Goal: Information Seeking & Learning: Check status

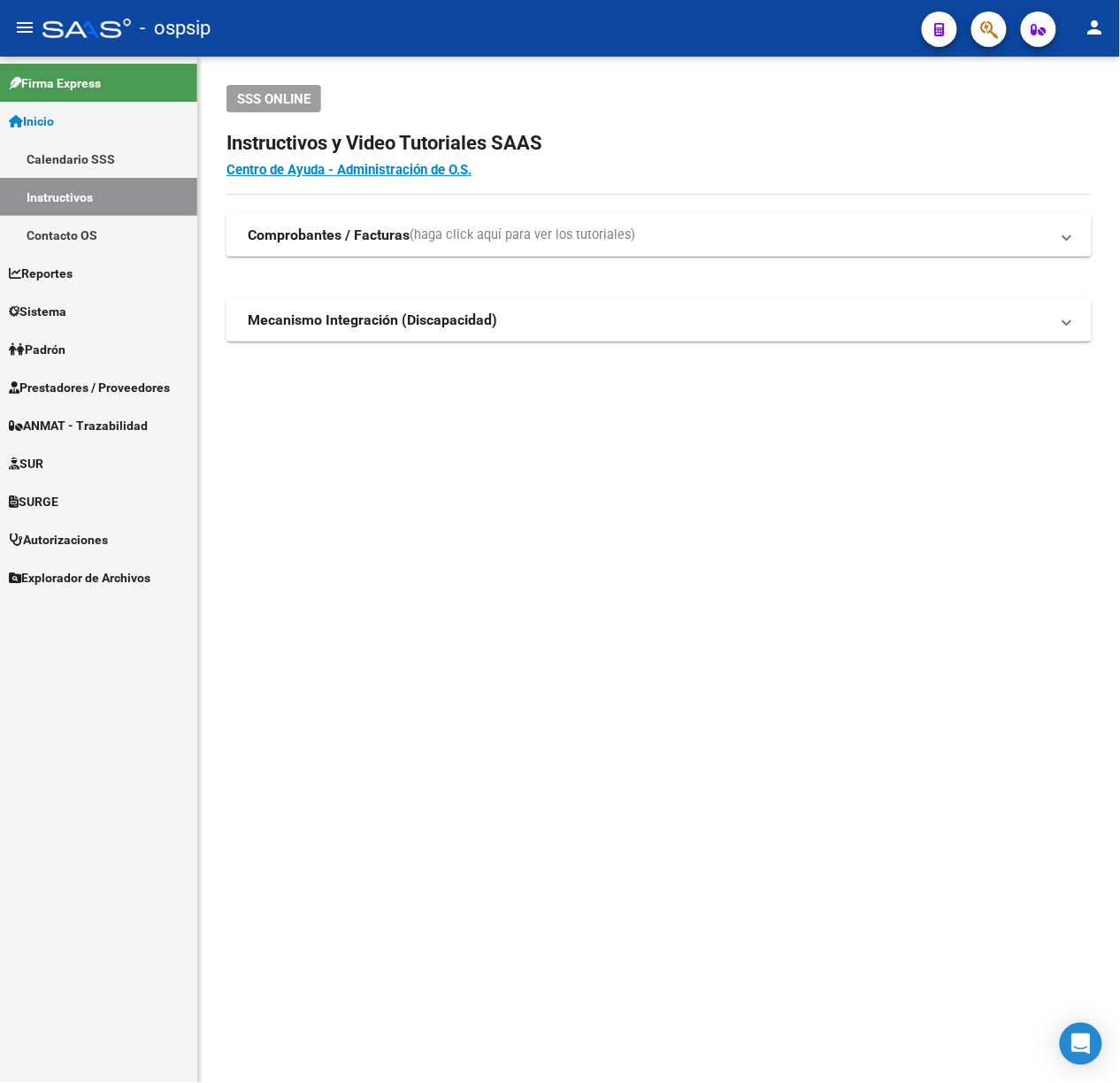
click at [973, 36] on button "button" at bounding box center [989, 30] width 35 height 35
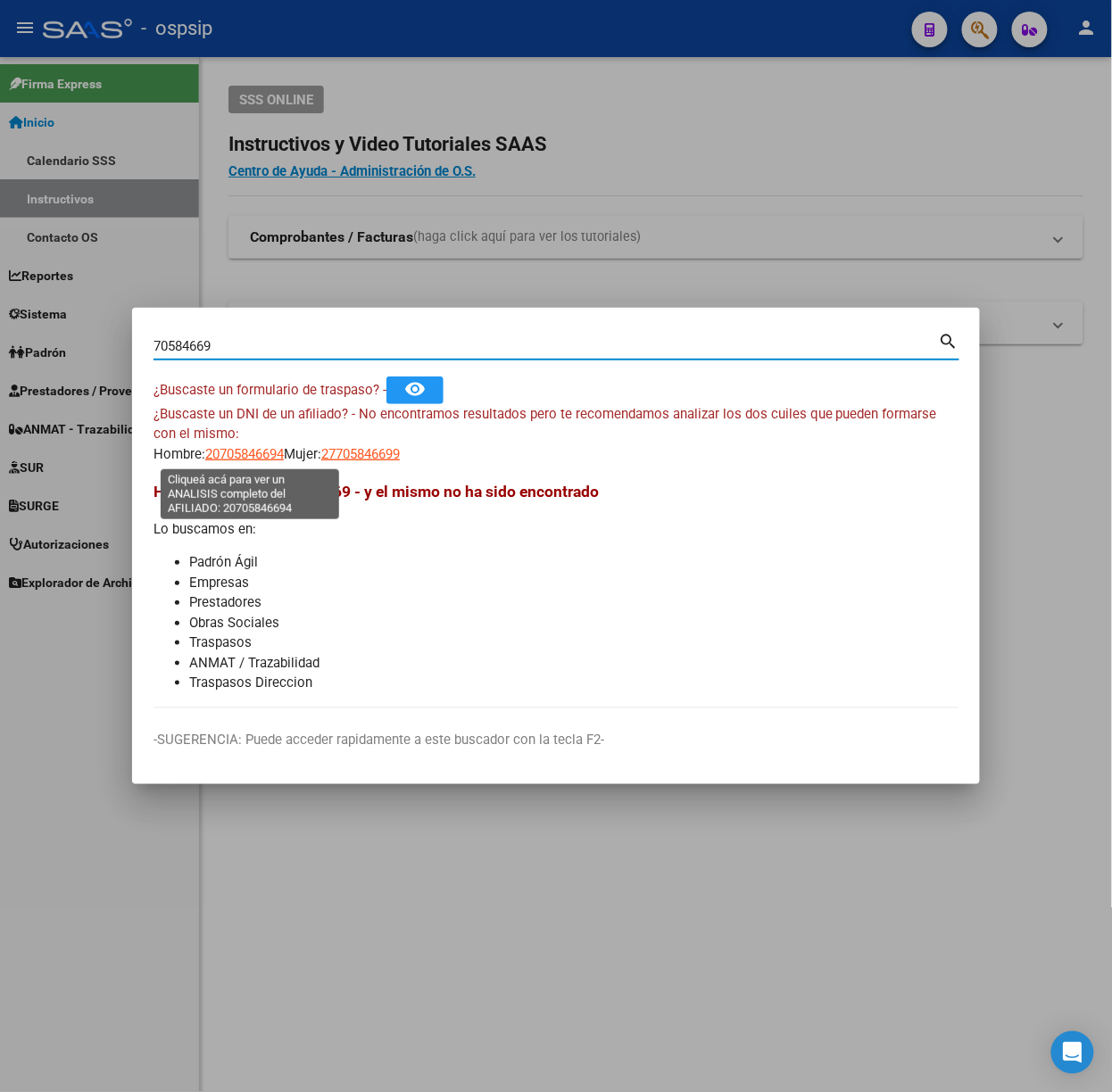
click at [245, 461] on span "20705846694" at bounding box center [244, 454] width 78 height 16
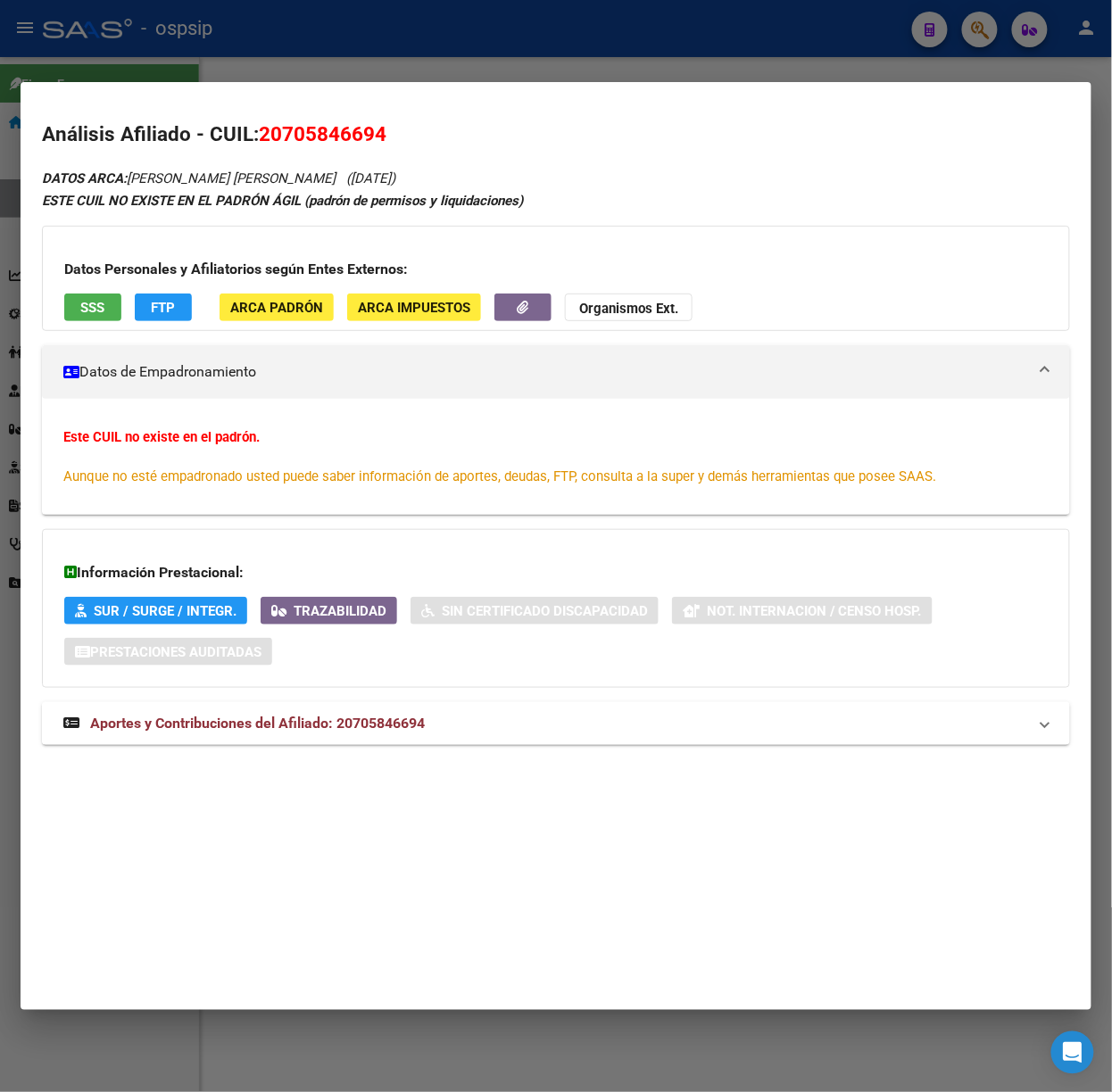
click at [373, 718] on span "Aportes y Contribuciones del Afiliado: 20705846694" at bounding box center [257, 723] width 334 height 17
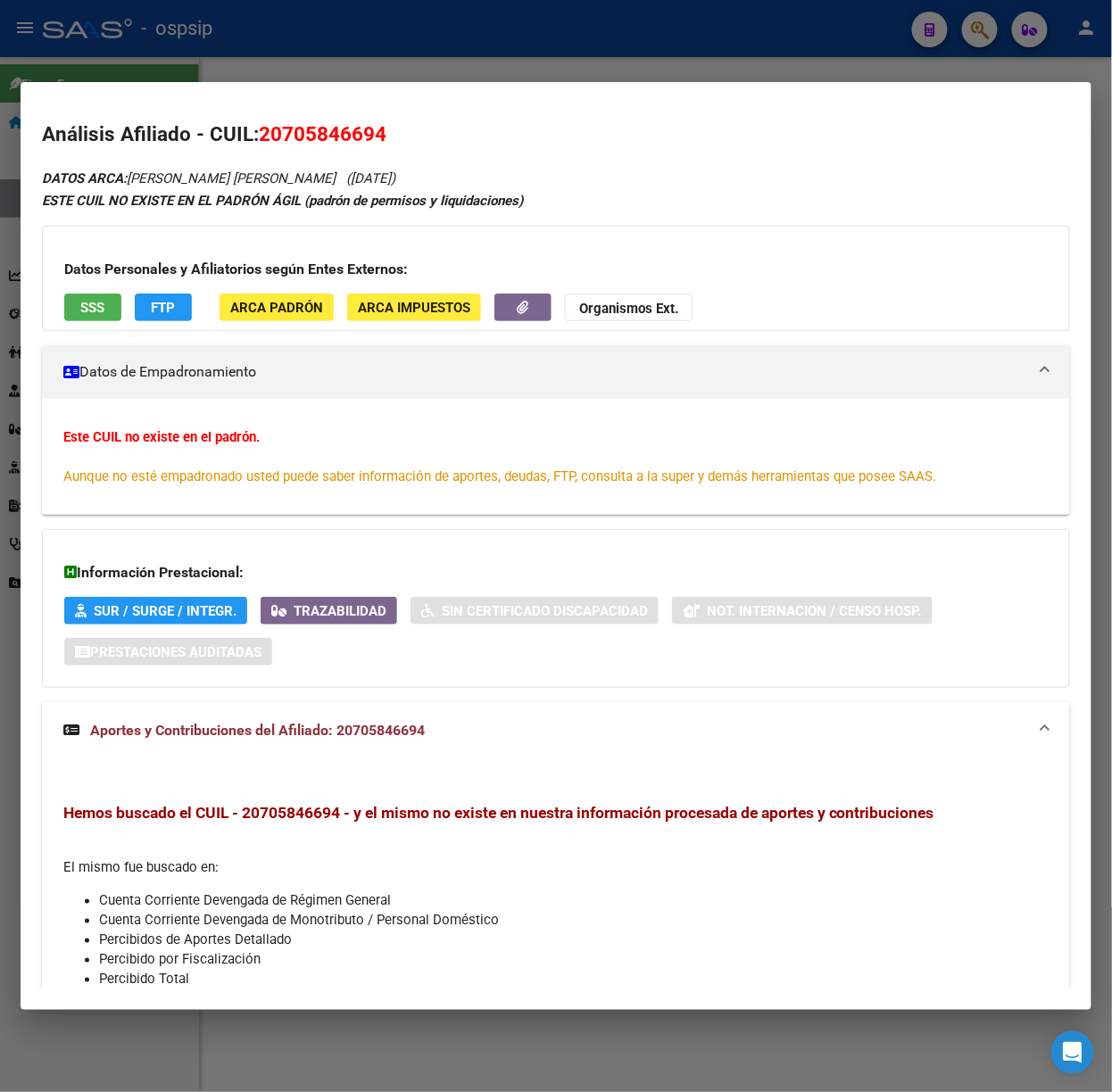
click at [90, 337] on div "DATOS ARCA: [PERSON_NAME] [PERSON_NAME] ([DATE]) ESTE CUIL NO EXISTE EN EL PADR…" at bounding box center [556, 649] width 1029 height 965
click at [82, 326] on div "Datos Personales y Afiliatorios según Entes Externos: SSS FTP ARCA Padrón ARCA …" at bounding box center [556, 279] width 1029 height 105
click at [82, 319] on button "SSS" at bounding box center [93, 307] width 58 height 28
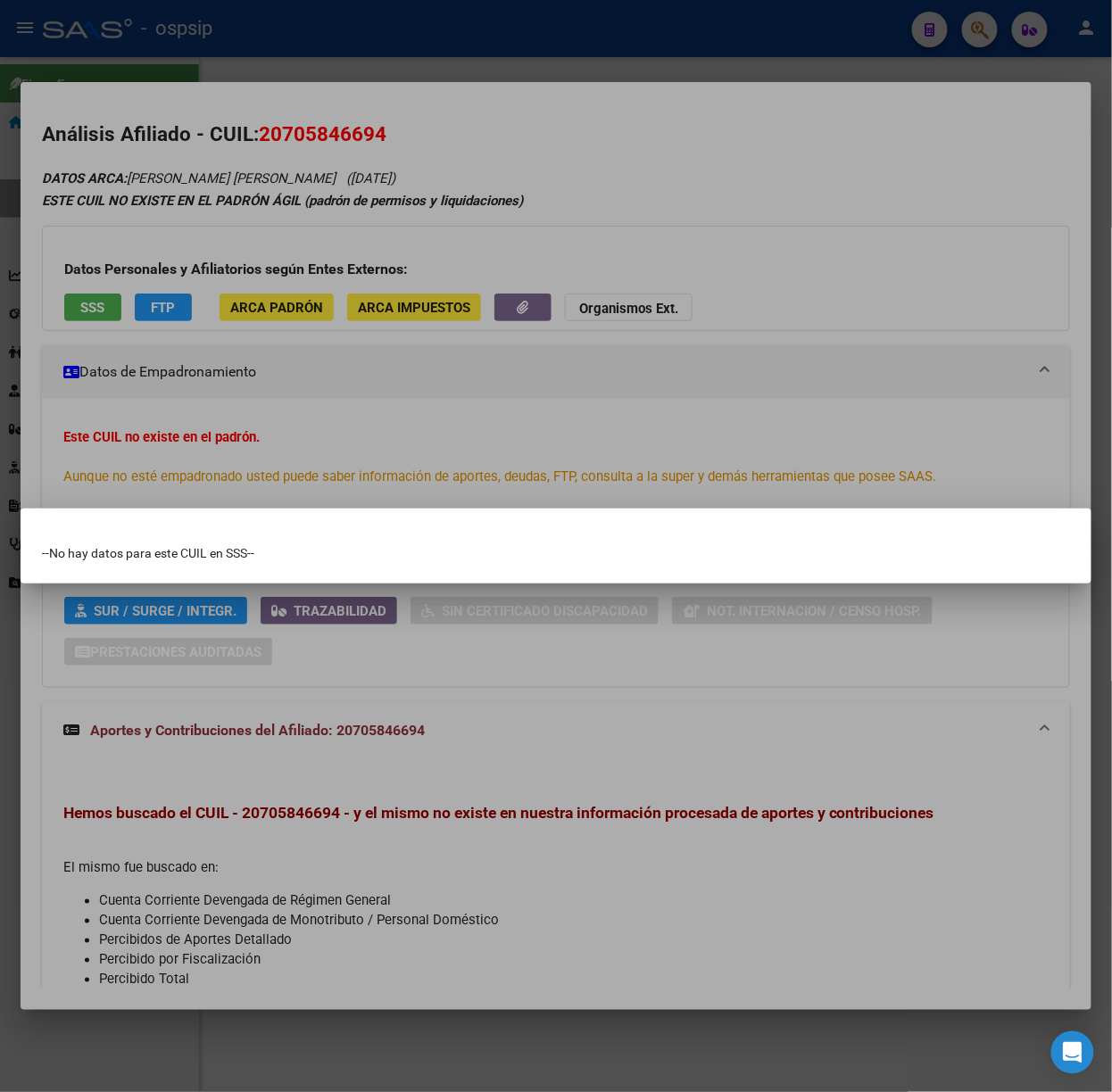
click at [145, 276] on div at bounding box center [556, 546] width 1112 height 1092
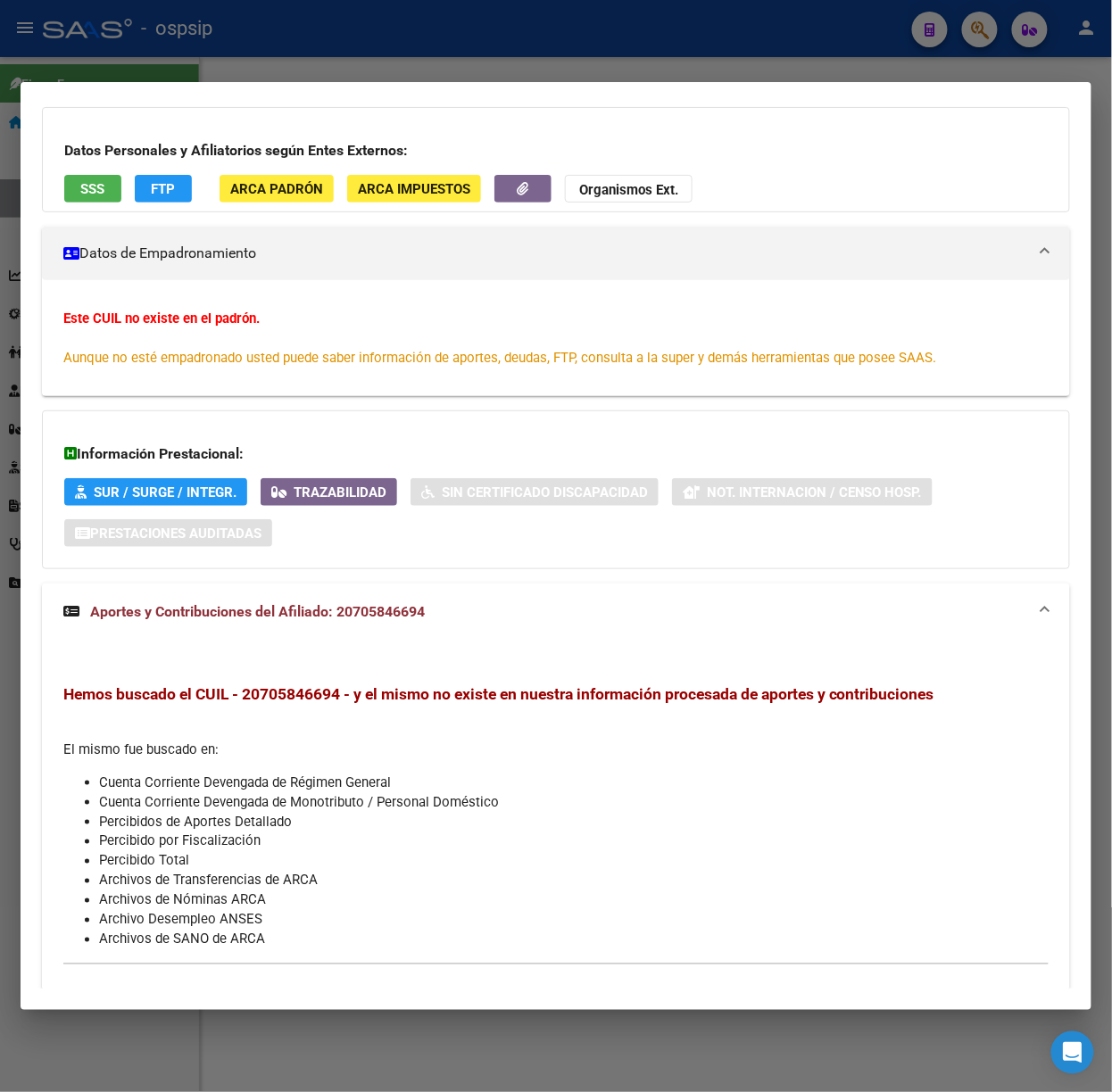
scroll to position [45, 0]
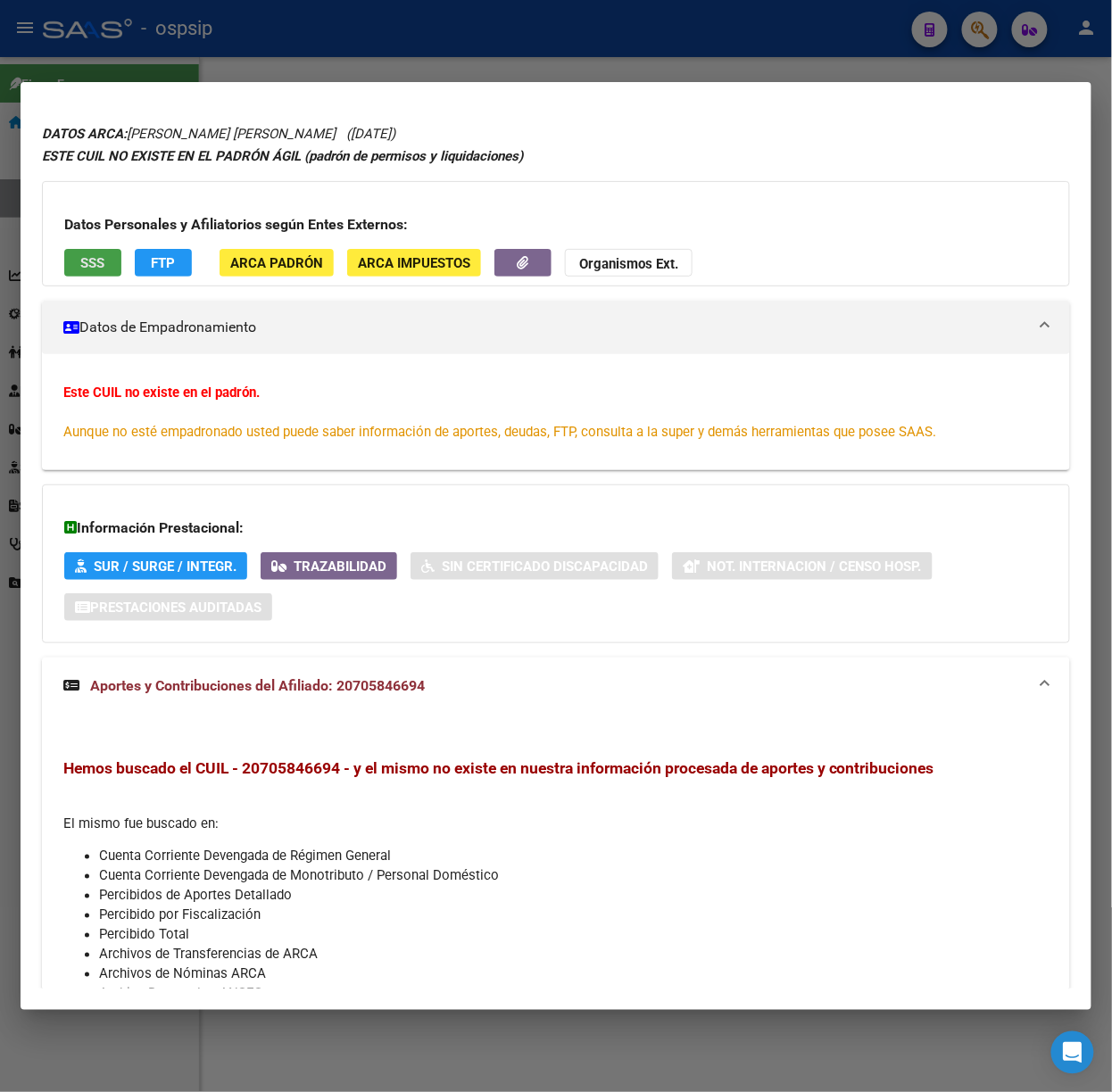
click at [82, 261] on span "SSS" at bounding box center [93, 263] width 24 height 16
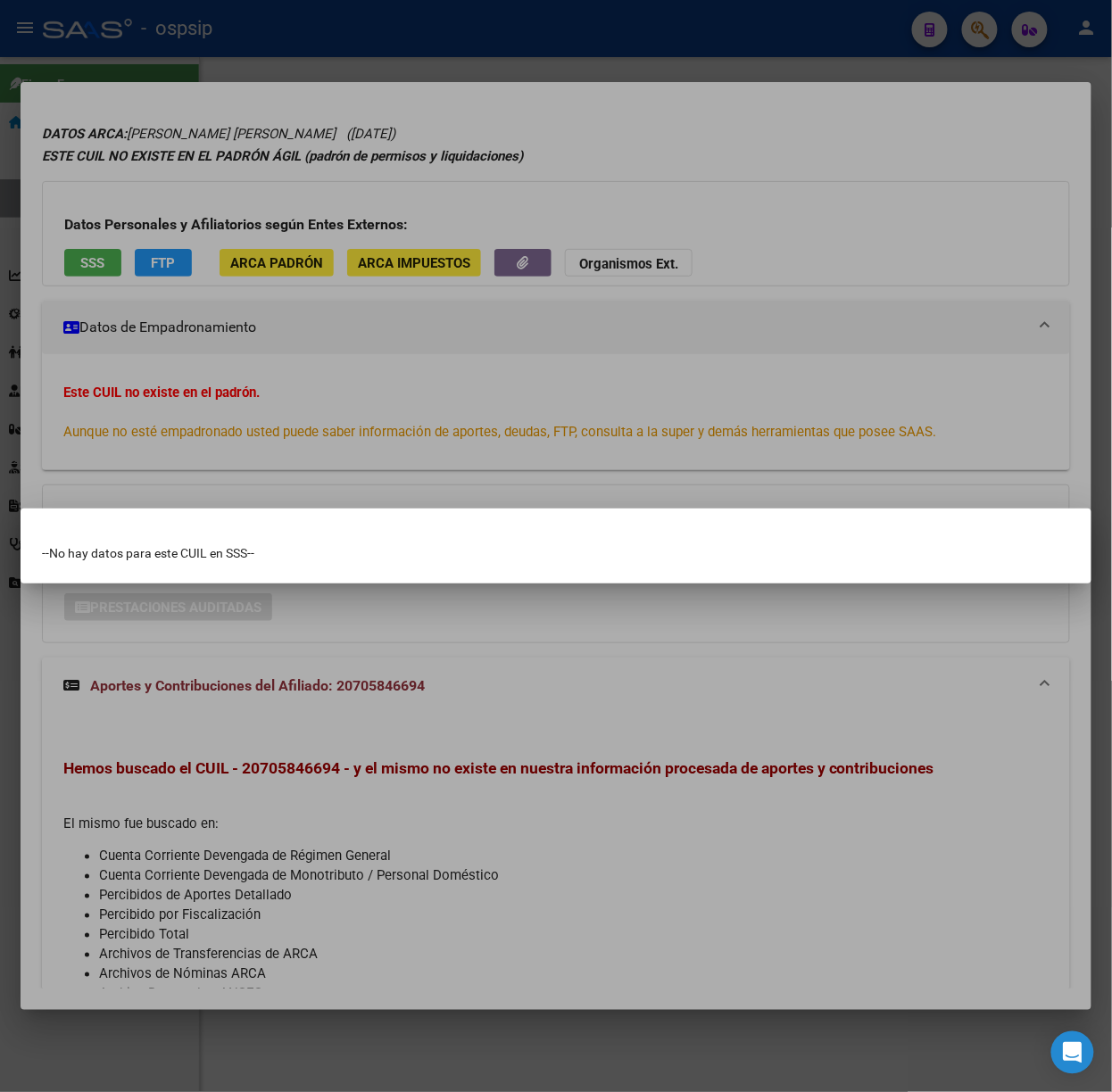
click at [270, 336] on div at bounding box center [556, 546] width 1112 height 1092
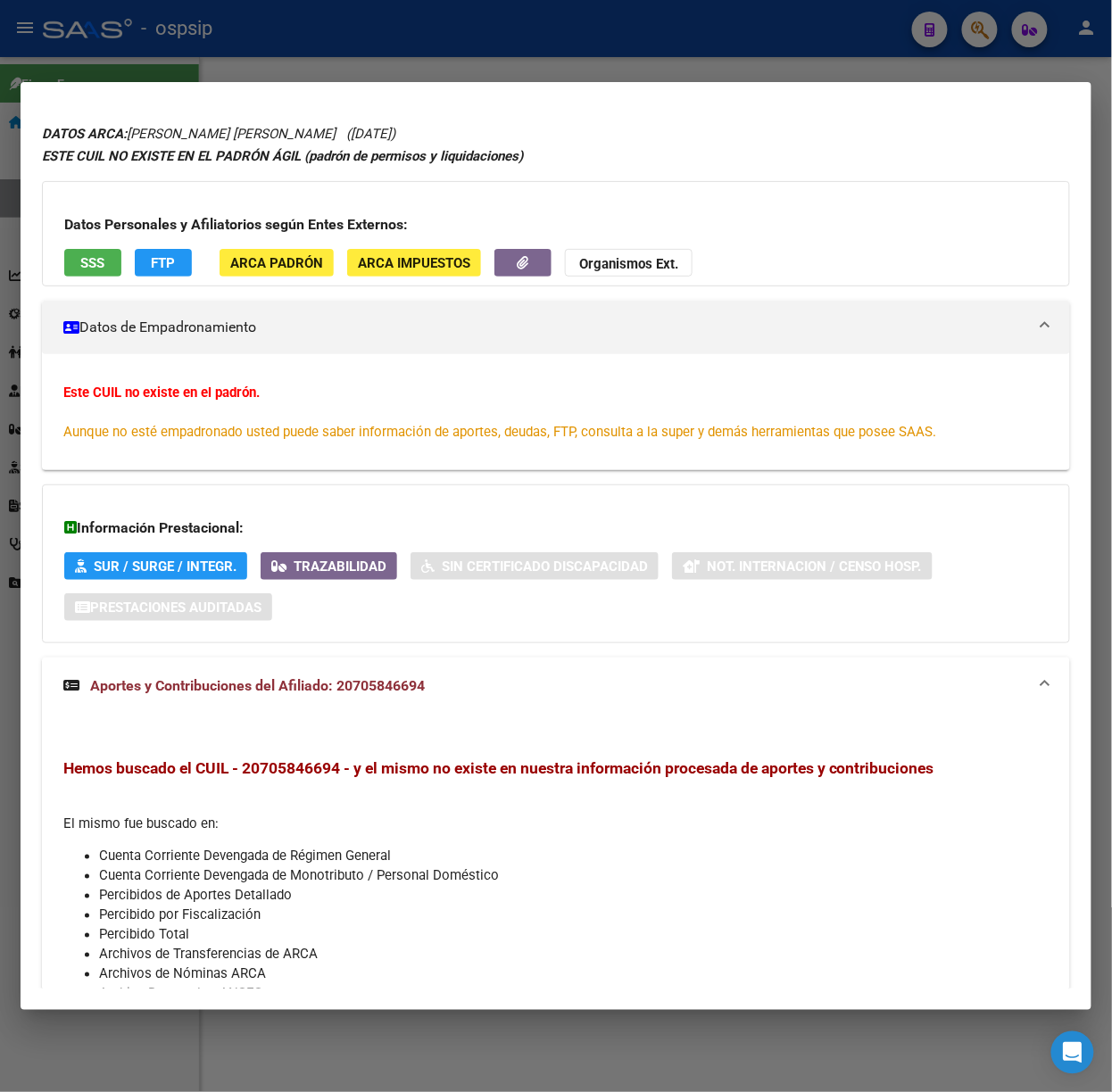
drag, startPoint x: 288, startPoint y: 50, endPoint x: 469, endPoint y: 541, distance: 523.3
click at [288, 49] on div at bounding box center [556, 546] width 1112 height 1092
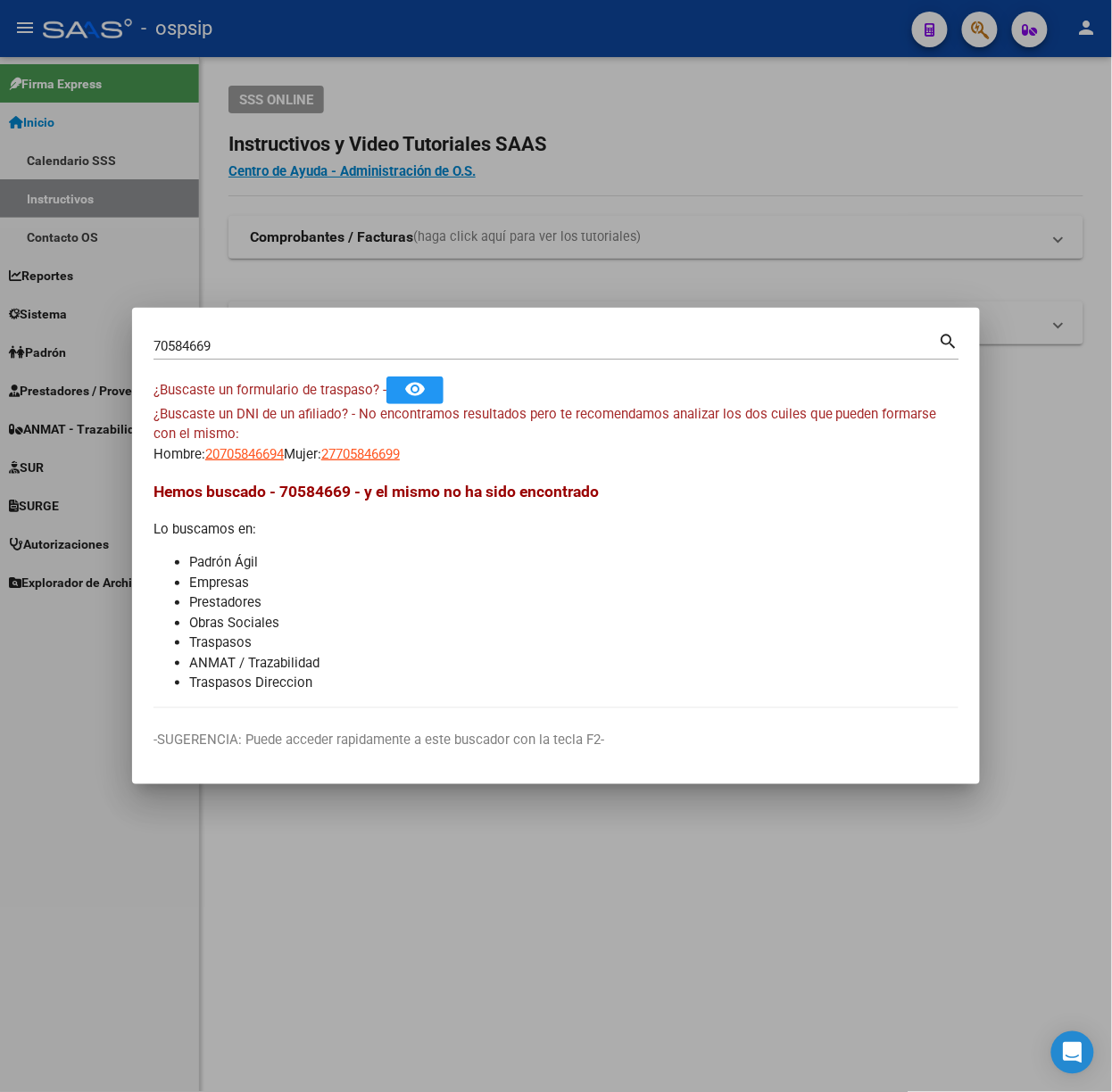
click at [365, 330] on div "70584669 Buscar (apellido, dni, [PERSON_NAME], [PERSON_NAME], cuit, obra social…" at bounding box center [556, 344] width 805 height 31
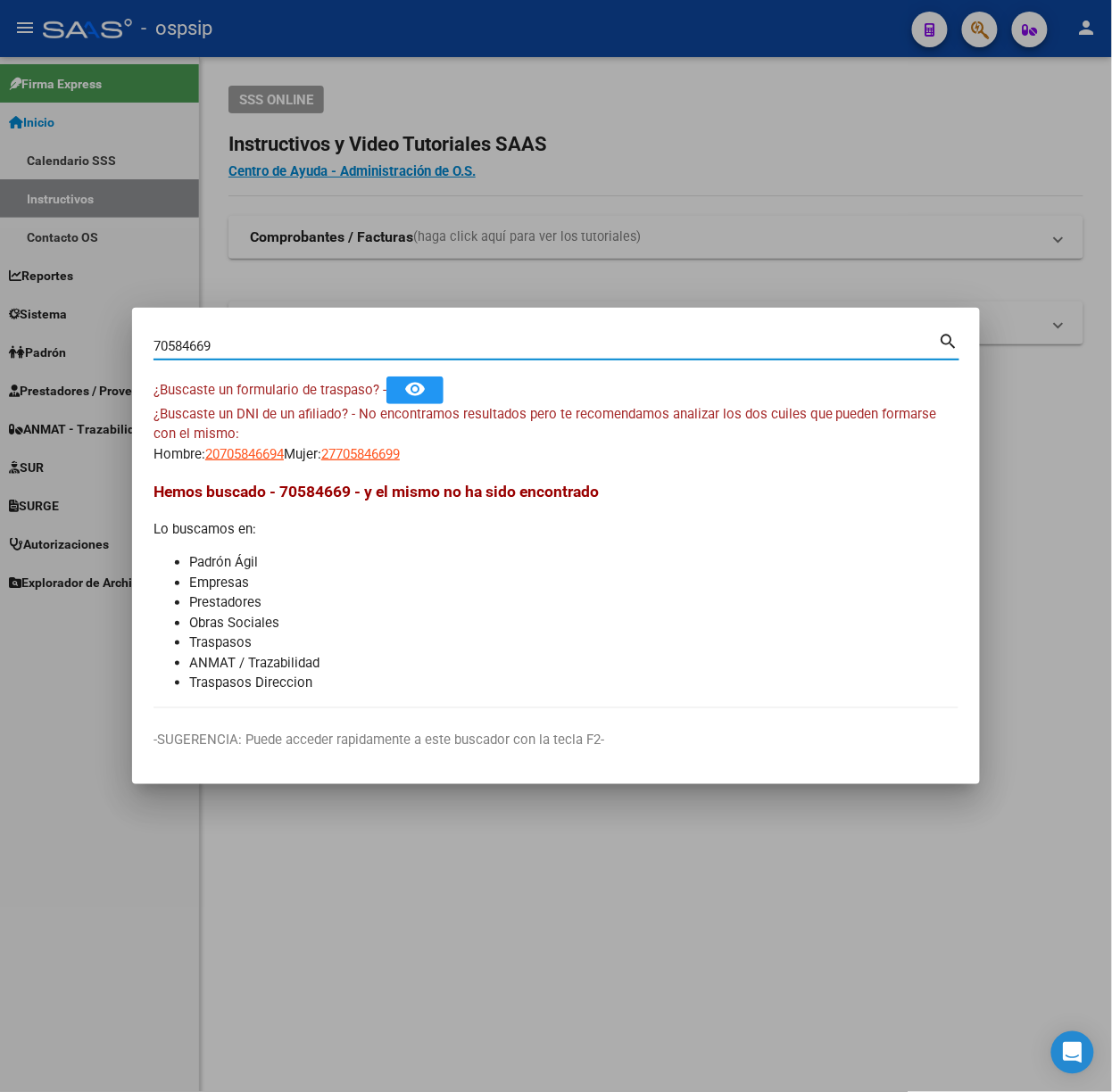
click at [373, 338] on input "70584669" at bounding box center [547, 346] width 786 height 16
type input "44123252"
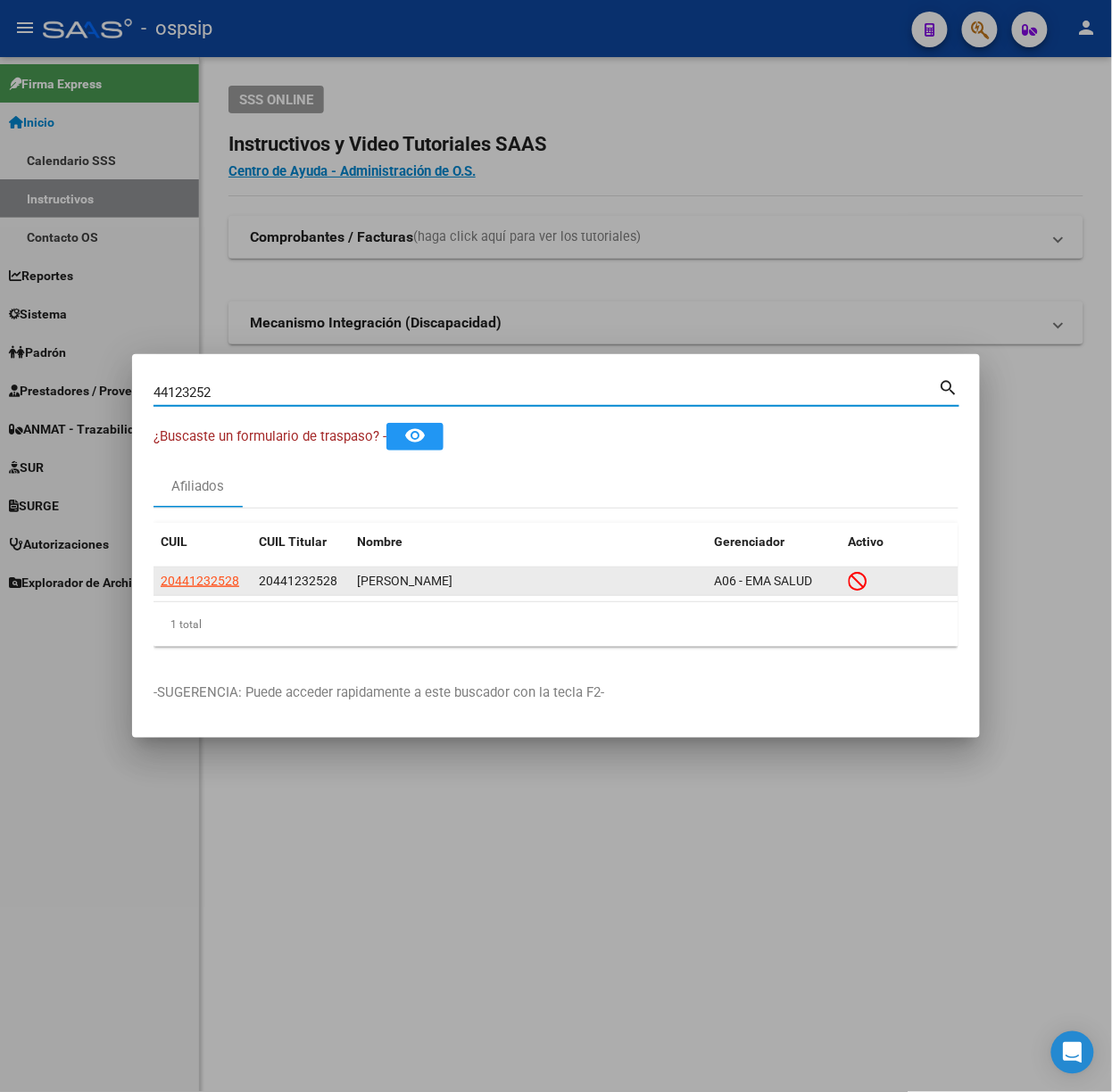
click at [218, 571] on app-link-go-to "20441232528" at bounding box center [199, 581] width 78 height 21
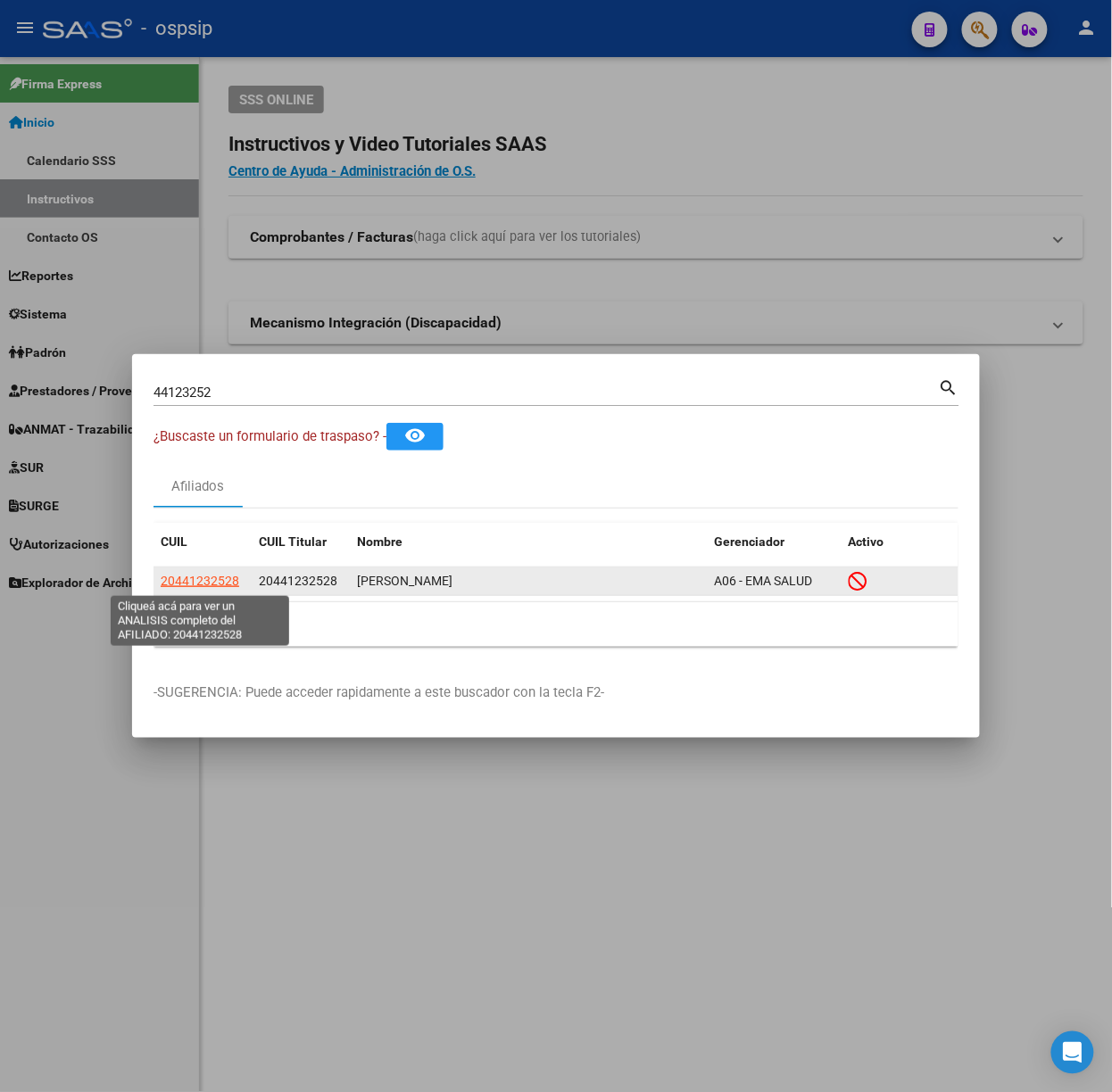
click at [218, 574] on span "20441232528" at bounding box center [199, 581] width 78 height 14
type textarea "20441232528"
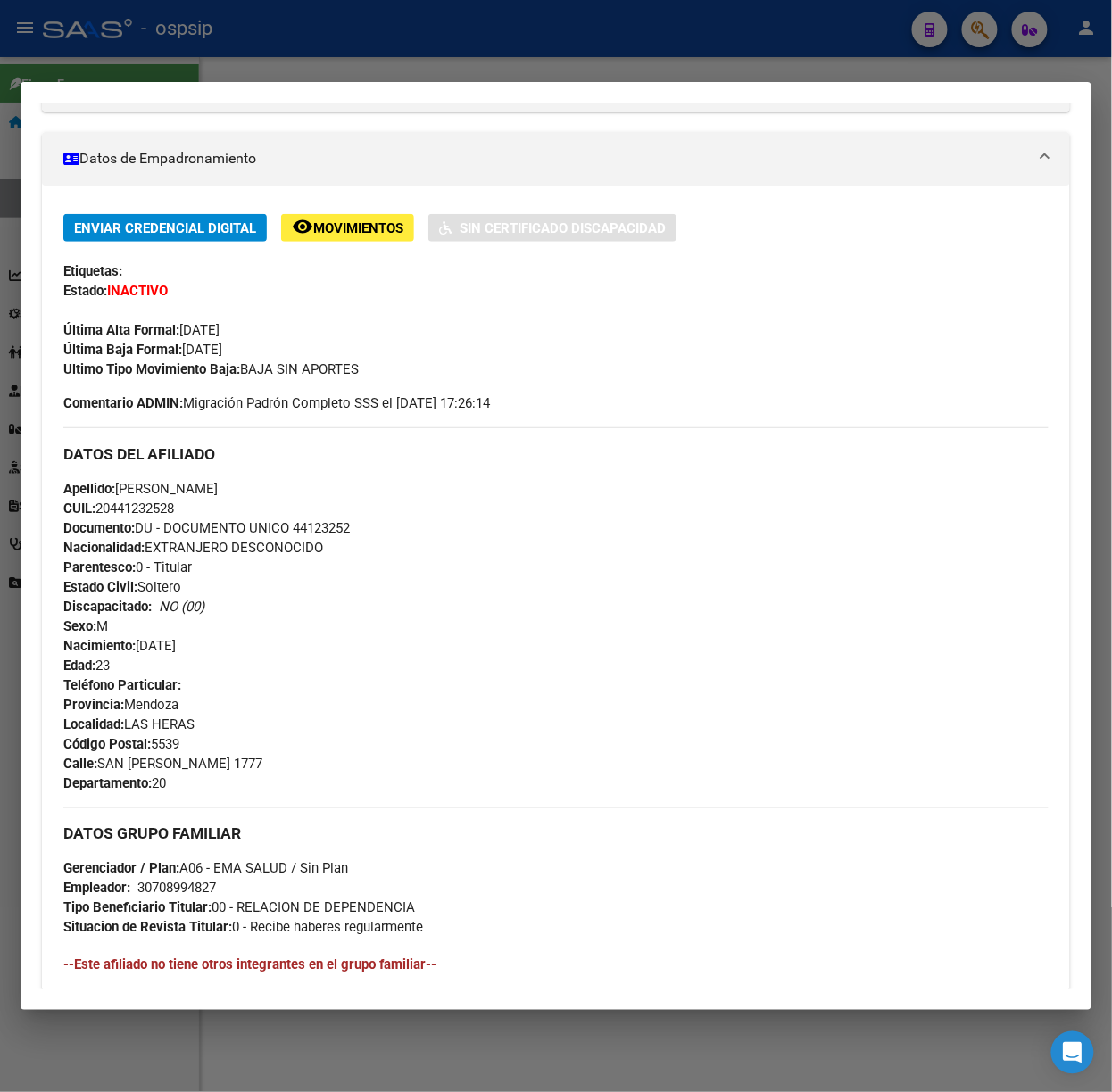
scroll to position [597, 0]
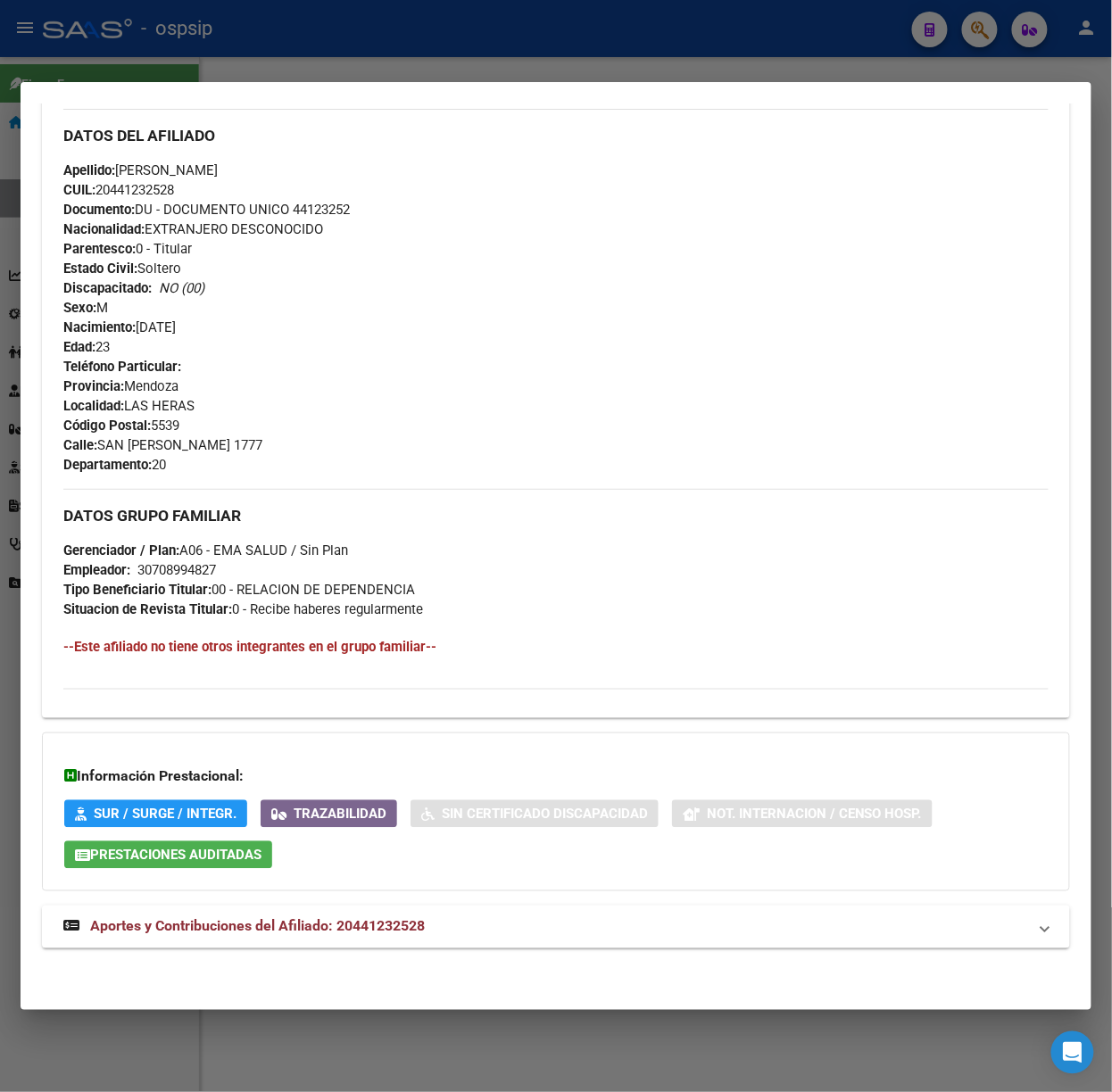
click at [404, 889] on div "Información Prestacional: SUR / SURGE / INTEGR. Trazabilidad Sin Certificado Di…" at bounding box center [556, 812] width 1029 height 159
click at [419, 911] on div "DATOS PADRÓN ÁGIL: [PERSON_NAME] | INACTIVO | AFILIADO TITULAR Datos Personales…" at bounding box center [556, 270] width 1029 height 1397
click at [420, 921] on span "Aportes y Contribuciones del Afiliado: 20441232528" at bounding box center [257, 926] width 334 height 17
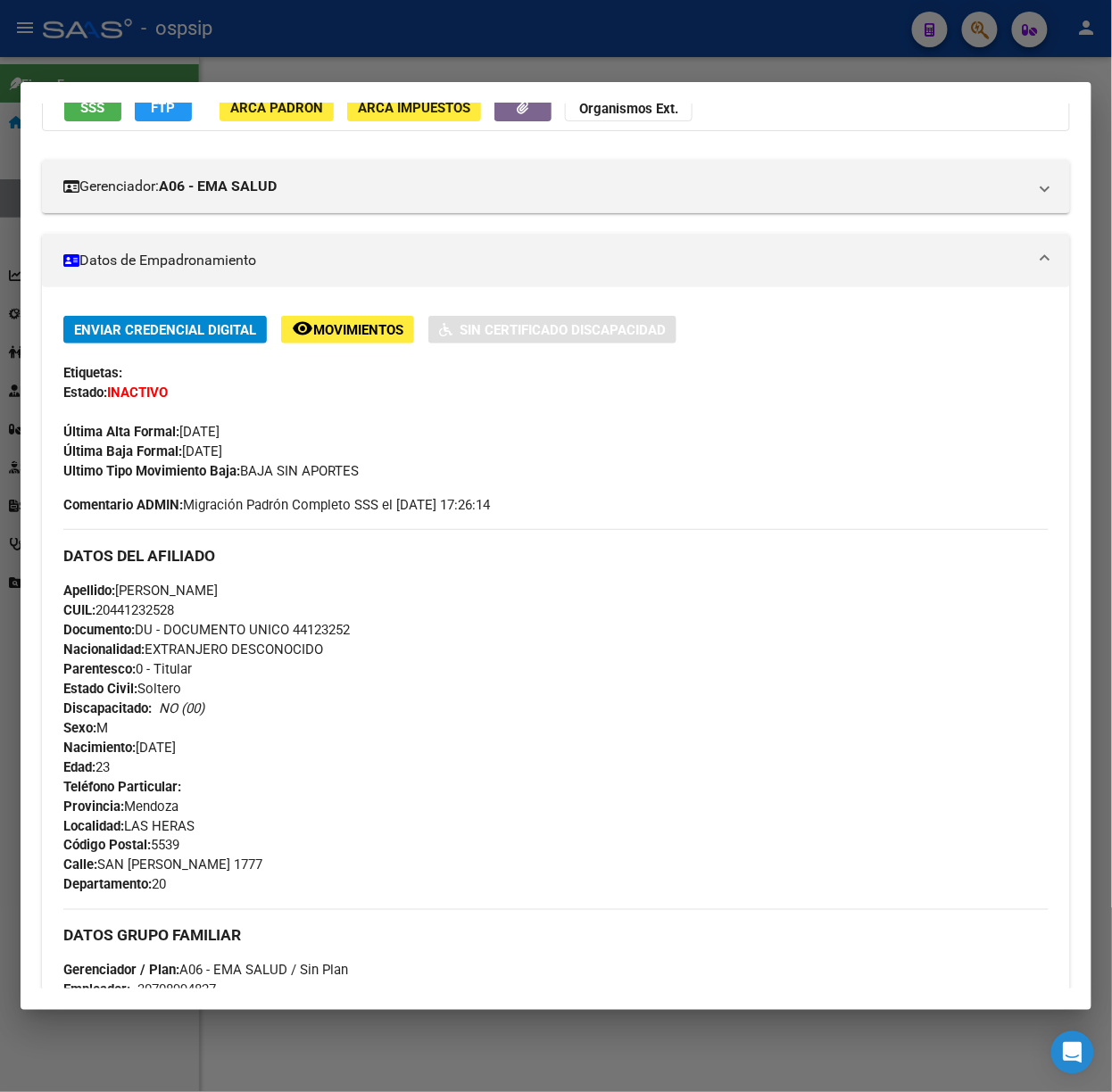
scroll to position [0, 0]
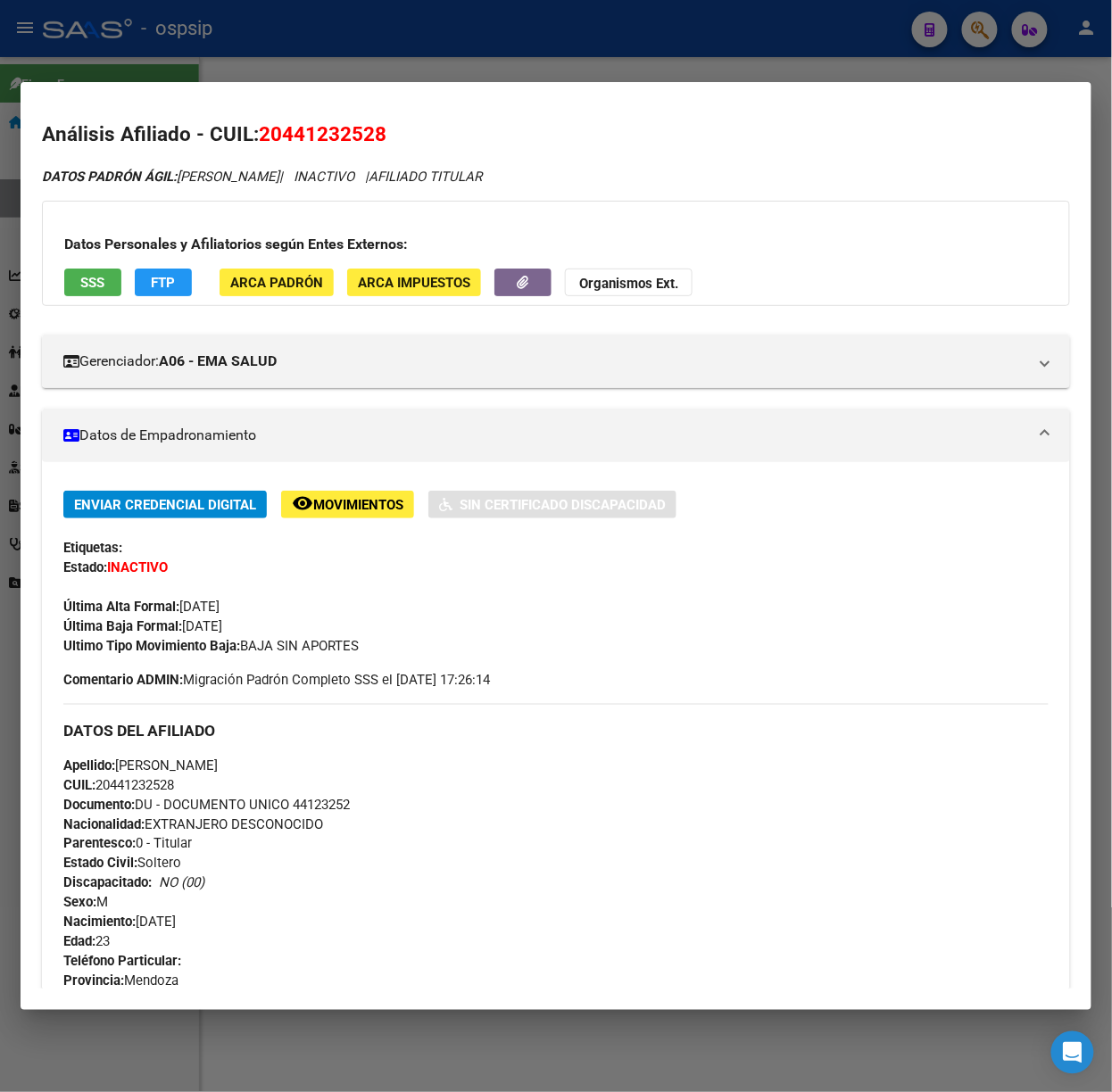
click at [98, 279] on span "SSS" at bounding box center [93, 283] width 24 height 16
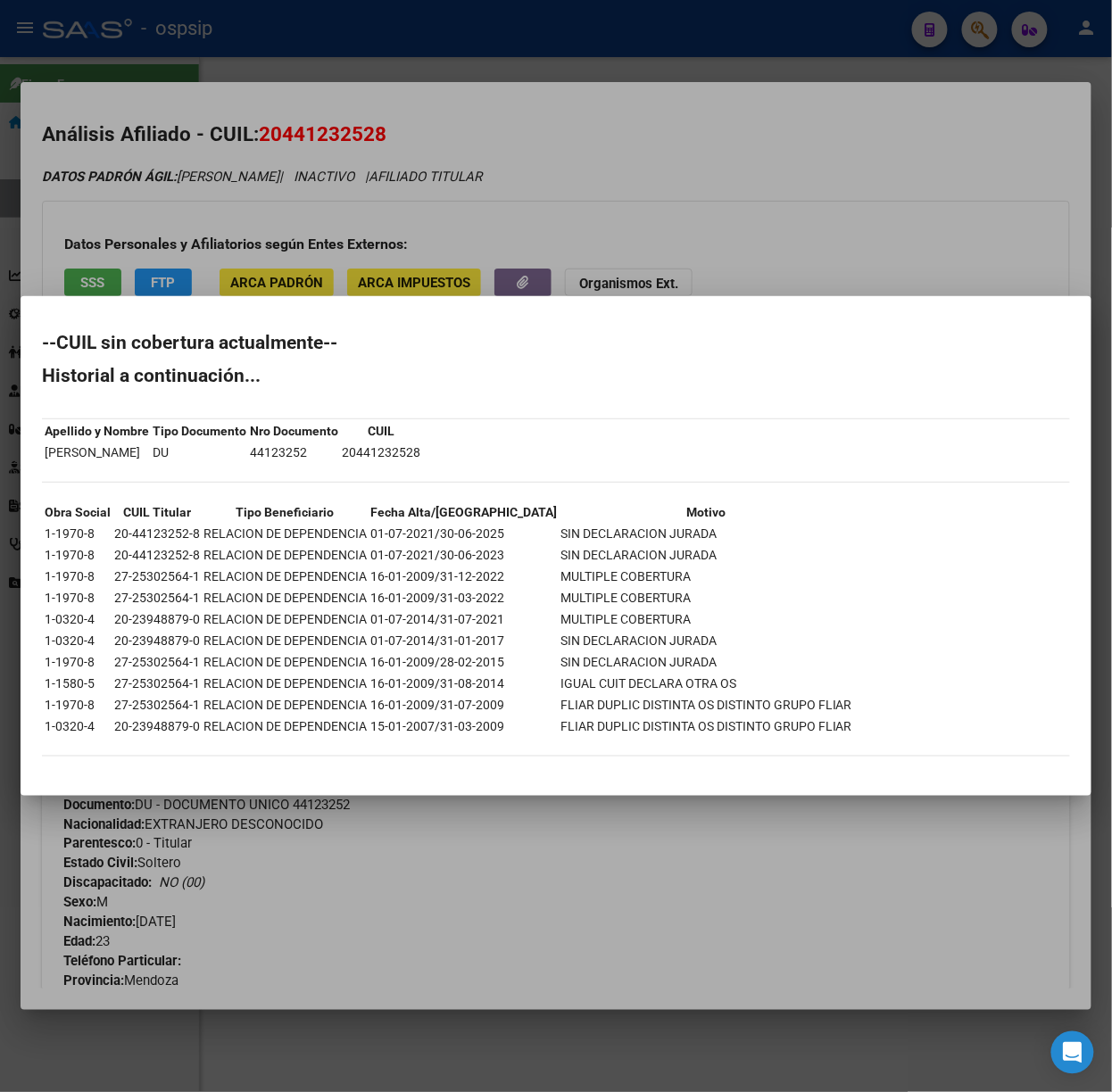
click at [487, 287] on div at bounding box center [556, 546] width 1112 height 1092
